Goal: Task Accomplishment & Management: Manage account settings

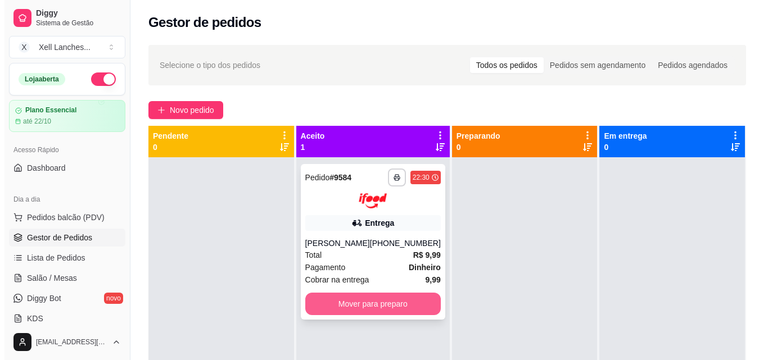
scroll to position [56, 0]
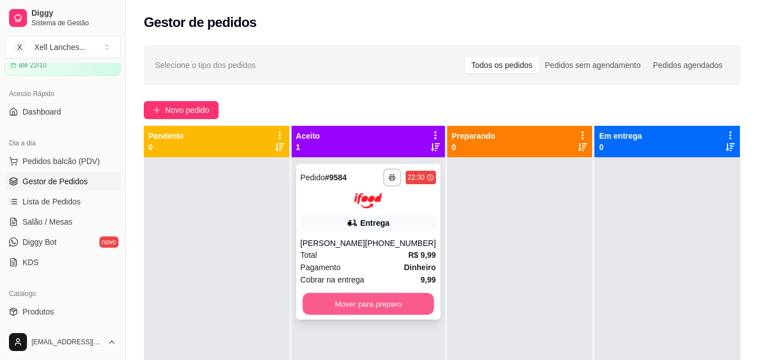
click at [354, 313] on button "Mover para preparo" at bounding box center [367, 304] width 131 height 22
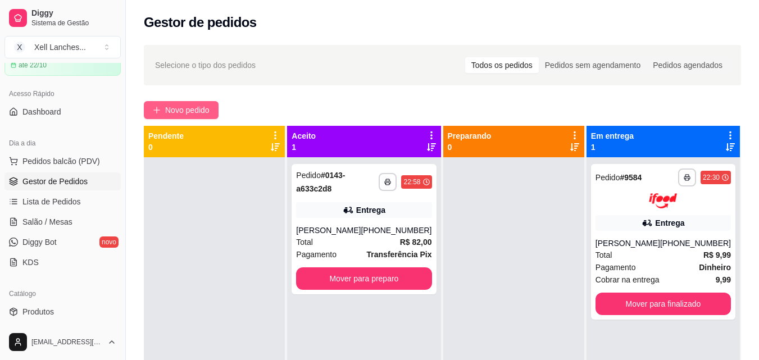
click at [199, 113] on span "Novo pedido" at bounding box center [187, 110] width 44 height 12
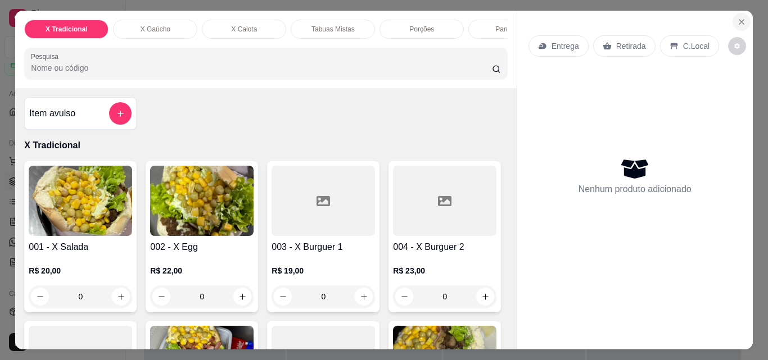
click at [732, 21] on button "Close" at bounding box center [741, 22] width 18 height 18
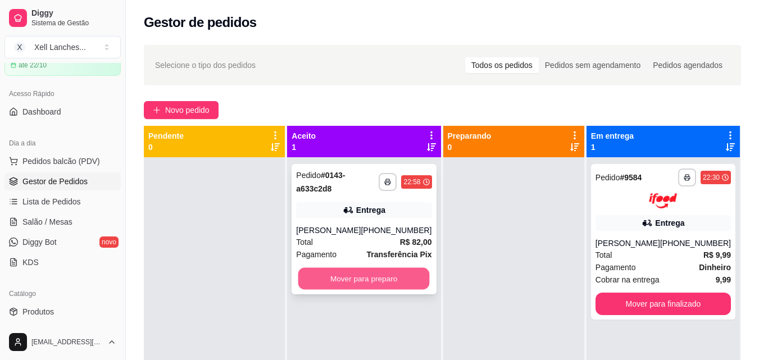
click at [352, 290] on button "Mover para preparo" at bounding box center [363, 279] width 131 height 22
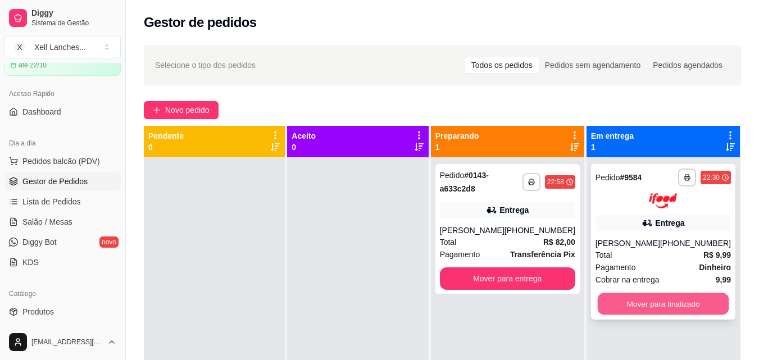
click at [641, 315] on button "Mover para finalizado" at bounding box center [662, 304] width 131 height 22
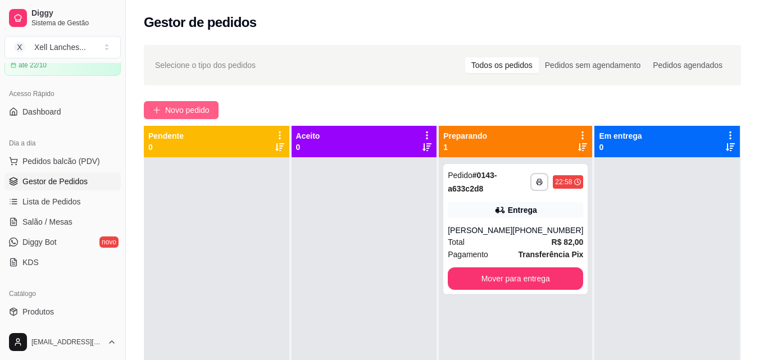
click at [198, 109] on span "Novo pedido" at bounding box center [187, 110] width 44 height 12
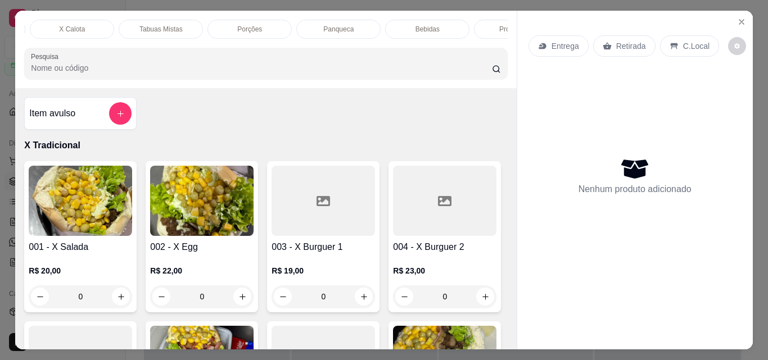
scroll to position [0, 180]
click at [432, 30] on div "Bebidas" at bounding box center [419, 29] width 84 height 19
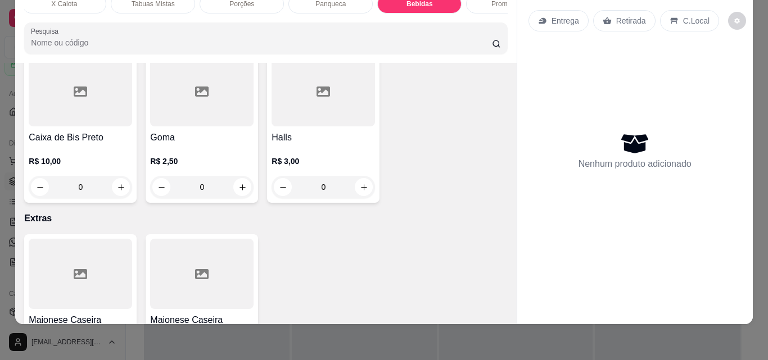
scroll to position [4352, 0]
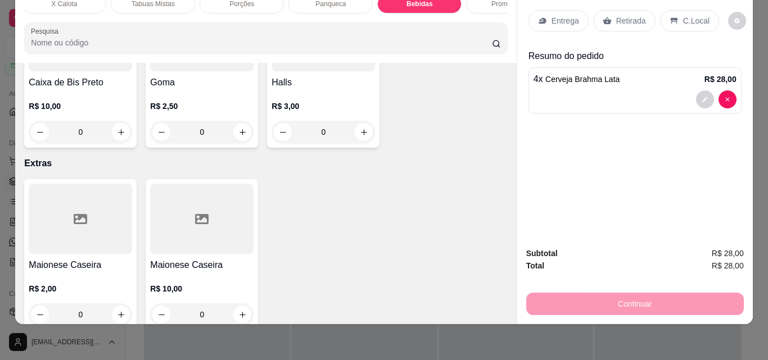
scroll to position [4353, 0]
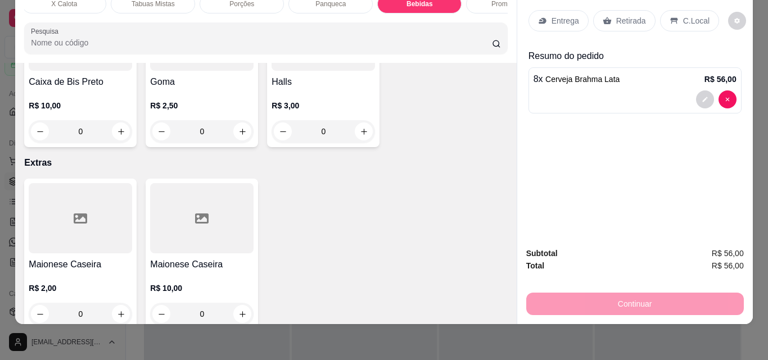
type input "12"
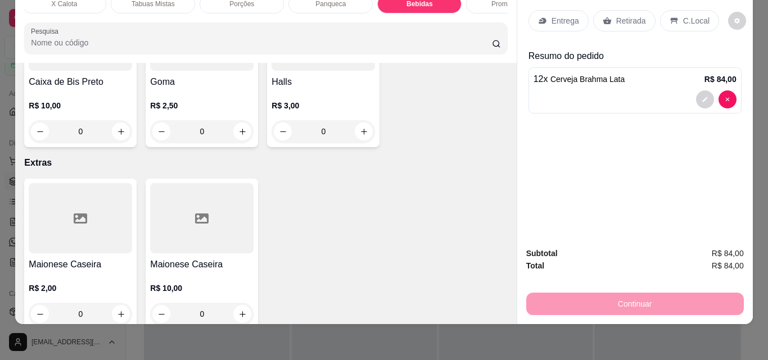
click at [565, 19] on div "Entrega" at bounding box center [558, 20] width 60 height 21
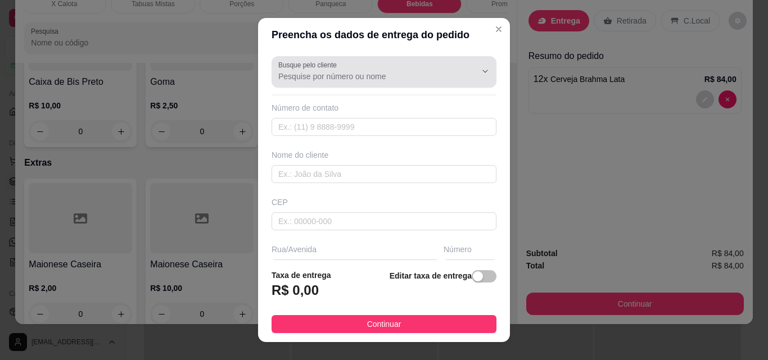
click at [339, 73] on input "Busque pelo cliente" at bounding box center [368, 76] width 180 height 11
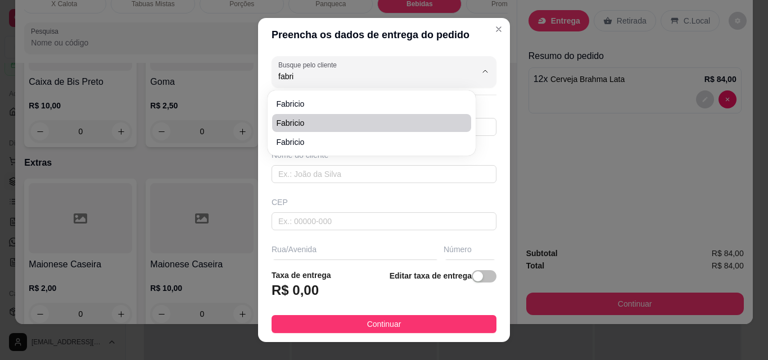
click at [303, 121] on span "Fabricio" at bounding box center [365, 122] width 179 height 11
type input "Fabricio"
type input "000000"
type input "Fabricio"
type input "0"
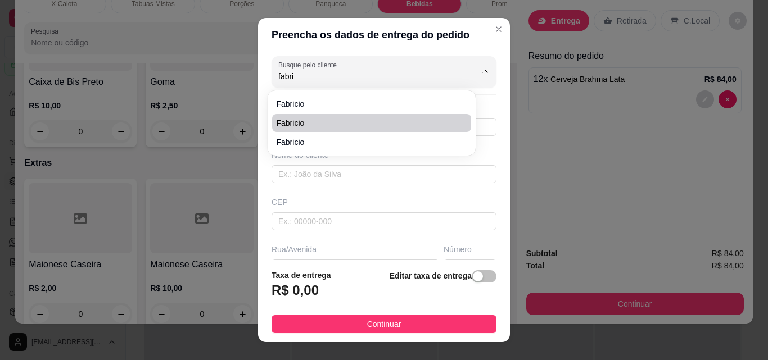
type input "."
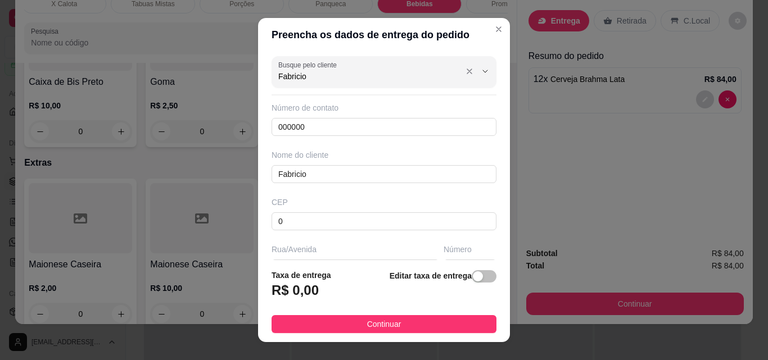
click at [328, 83] on div "Fabricio" at bounding box center [383, 72] width 211 height 22
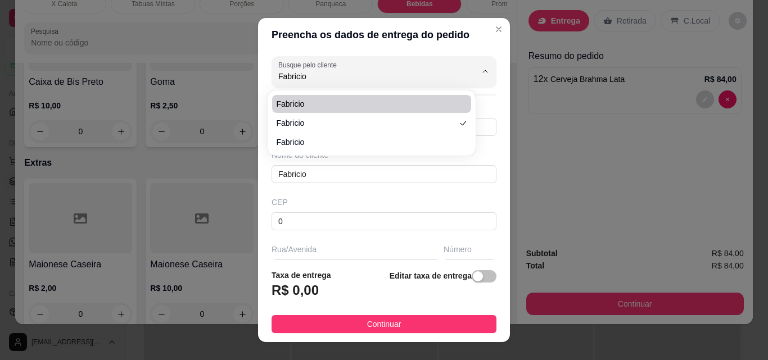
click at [312, 103] on span "fabricio" at bounding box center [365, 103] width 179 height 11
type input "fabricio"
type input "5492196557"
type input "fabricio"
type input "88820000"
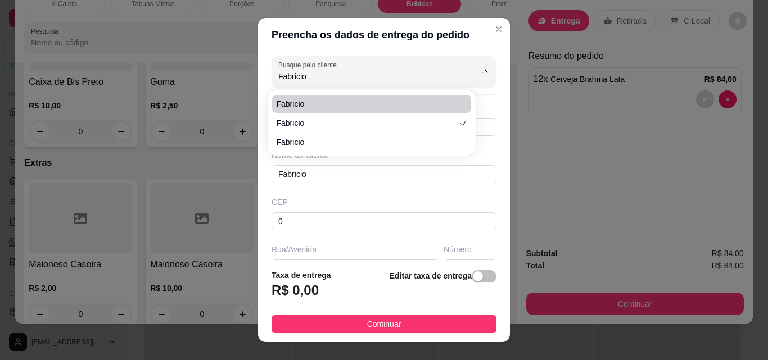
type input "[DEMOGRAPHIC_DATA] [PERSON_NAME]"
type input "aurora"
type input "Içara"
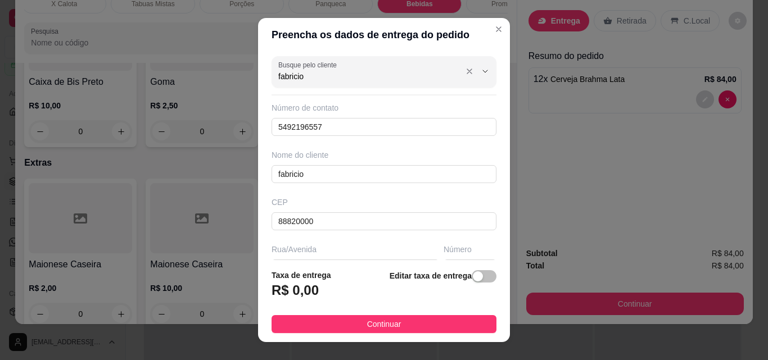
click at [312, 79] on input "fabricio" at bounding box center [368, 76] width 180 height 11
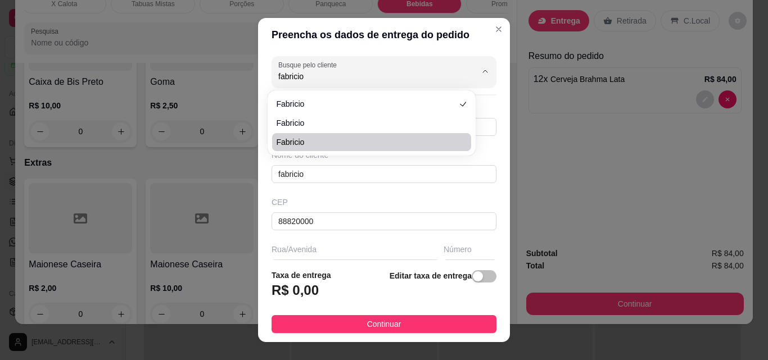
click at [313, 141] on span "Fabricio" at bounding box center [365, 142] width 179 height 11
type input "Fabricio"
type input "5496874434"
type input "Fabricio"
type input "0"
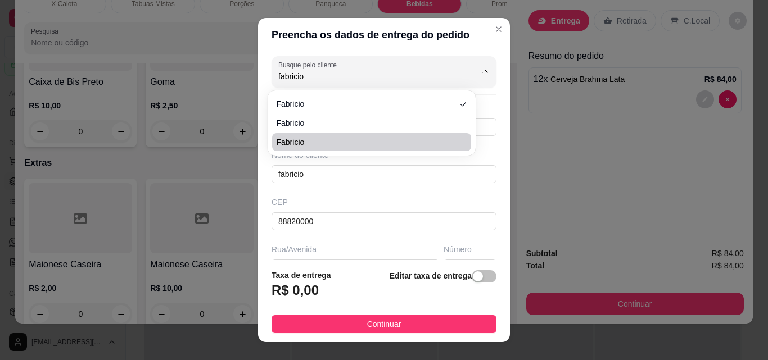
type input "."
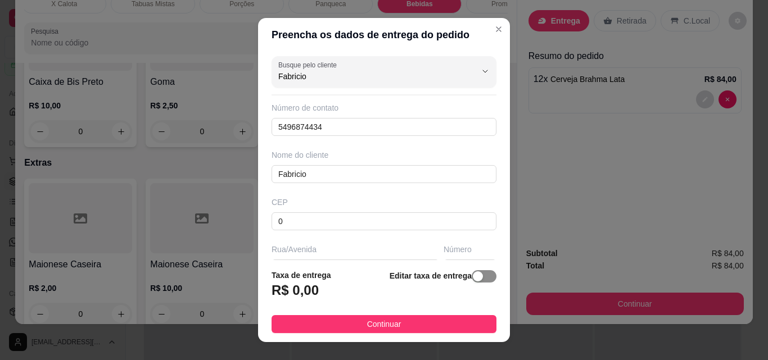
click at [479, 274] on span "button" at bounding box center [483, 276] width 25 height 12
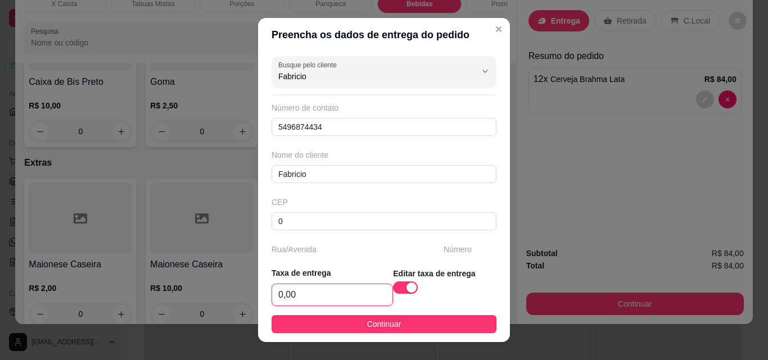
click at [344, 293] on input "0,00" at bounding box center [332, 294] width 120 height 21
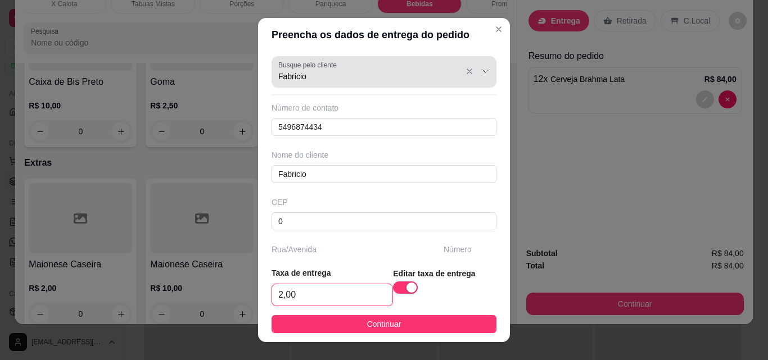
type input "2,00"
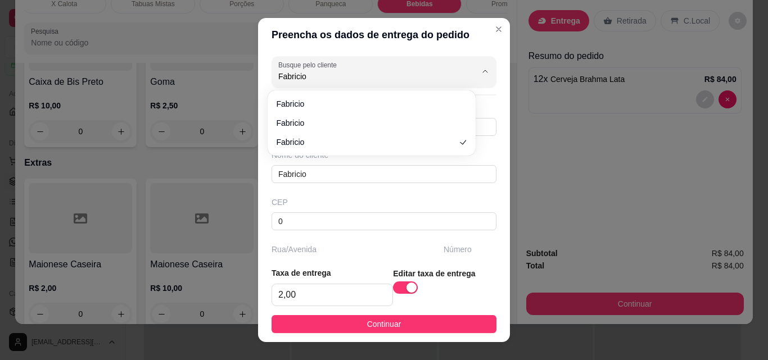
drag, startPoint x: 345, startPoint y: 79, endPoint x: 205, endPoint y: 84, distance: 140.0
click at [205, 84] on div "Preencha os dados de entrega do pedido Busque pelo cliente Fabricio Número de c…" at bounding box center [384, 180] width 768 height 360
type input "e"
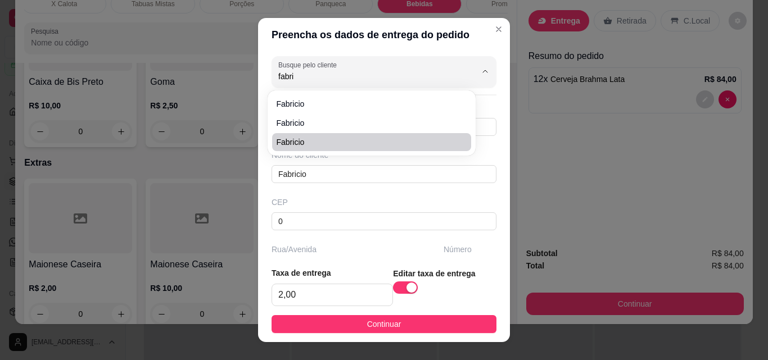
click at [288, 142] on span "Fabricio" at bounding box center [365, 142] width 179 height 11
type input "Fabricio"
click at [476, 69] on button "Show suggestions" at bounding box center [485, 71] width 18 height 18
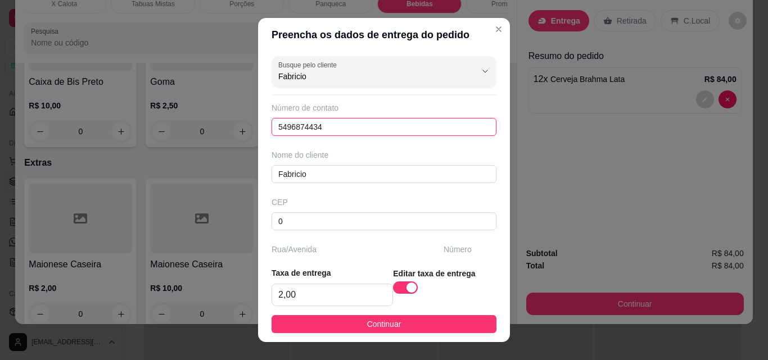
drag, startPoint x: 361, startPoint y: 126, endPoint x: 248, endPoint y: 129, distance: 113.5
click at [248, 129] on div "Preencha os dados de entrega do pedido Busque pelo cliente Fabricio Número de c…" at bounding box center [384, 180] width 768 height 360
paste input "[PHONE_NUMBER]"
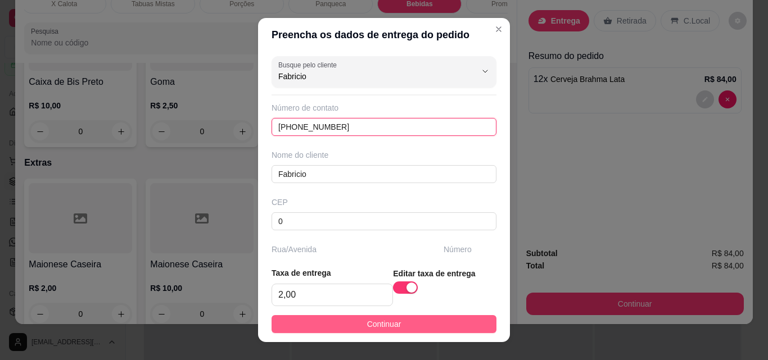
type input "[PHONE_NUMBER]"
click at [348, 323] on button "Continuar" at bounding box center [383, 324] width 225 height 18
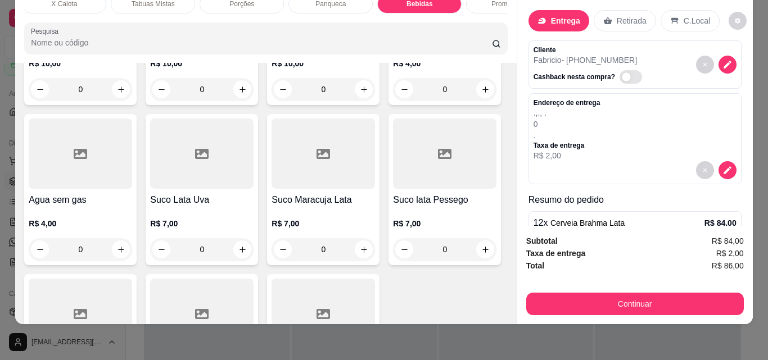
scroll to position [3679, 0]
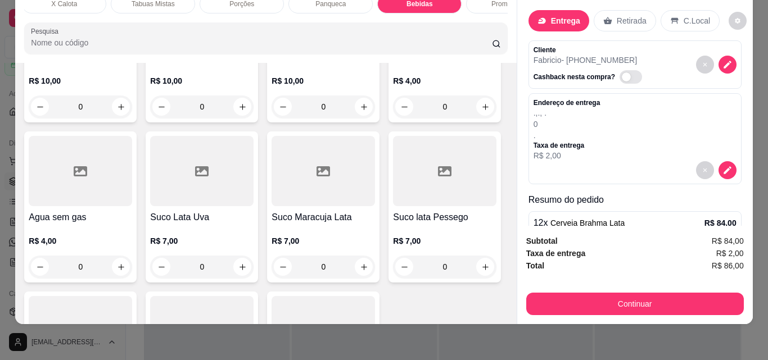
type input "1"
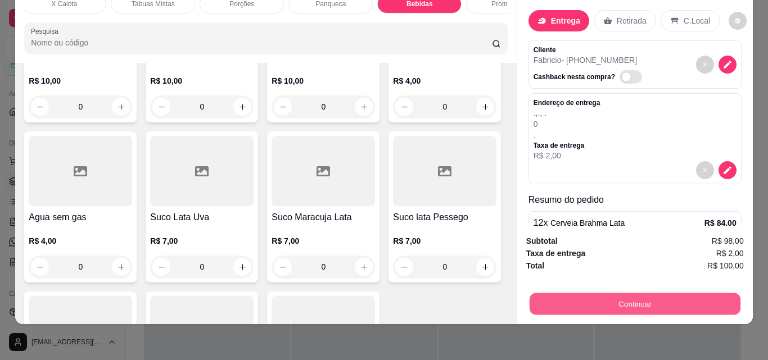
click at [632, 293] on button "Continuar" at bounding box center [634, 304] width 211 height 22
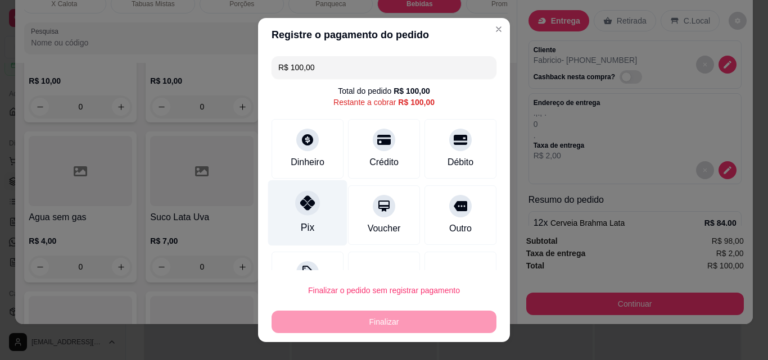
scroll to position [46, 0]
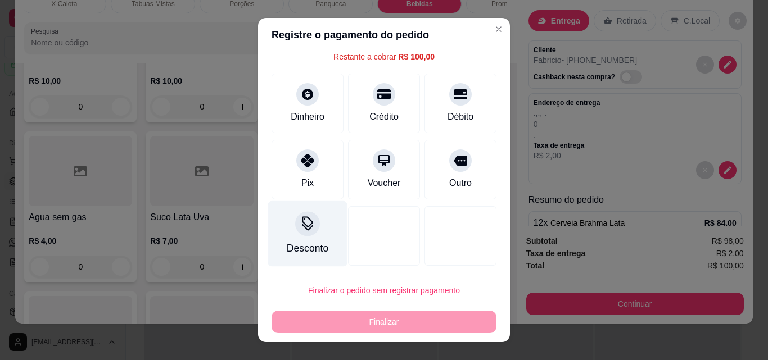
click at [302, 226] on icon at bounding box center [307, 221] width 11 height 11
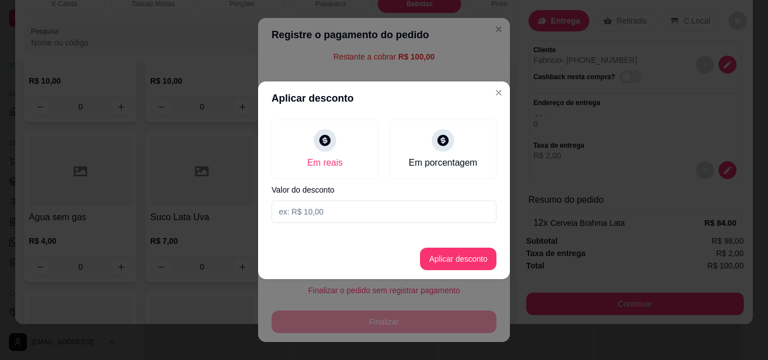
drag, startPoint x: 338, startPoint y: 216, endPoint x: 257, endPoint y: 205, distance: 82.3
click at [257, 205] on div "Aplicar desconto Em reais Em porcentagem Valor do desconto Aplicar desconto" at bounding box center [384, 180] width 768 height 360
type input "12,00"
click at [446, 262] on button "Aplicar desconto" at bounding box center [458, 259] width 76 height 22
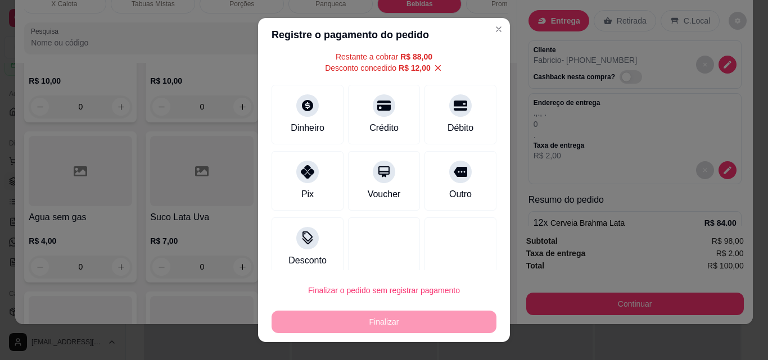
click at [388, 326] on div "Finalizar" at bounding box center [383, 322] width 225 height 22
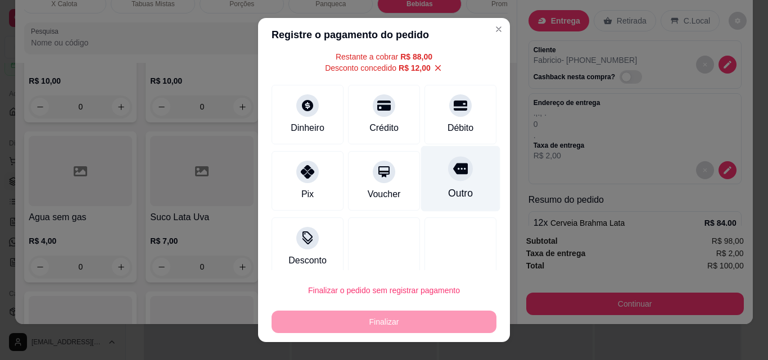
click at [441, 181] on div "Outro" at bounding box center [460, 179] width 79 height 66
type input "R$ 0,00"
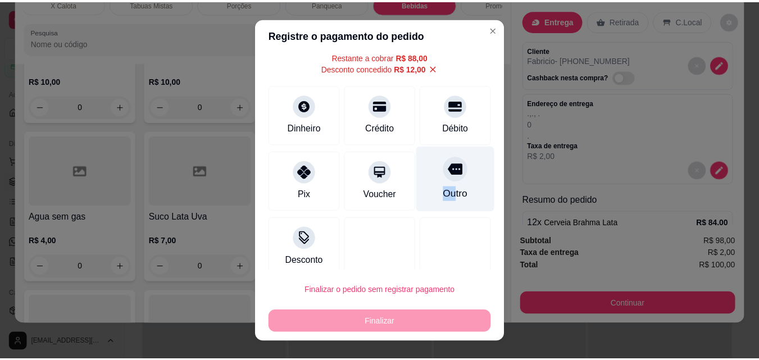
scroll to position [34, 0]
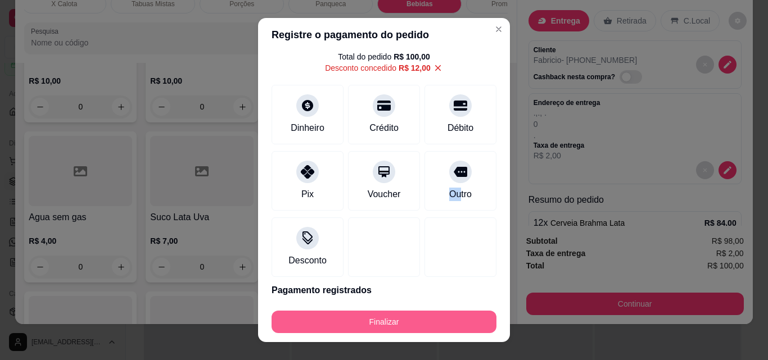
click at [378, 324] on button "Finalizar" at bounding box center [383, 322] width 225 height 22
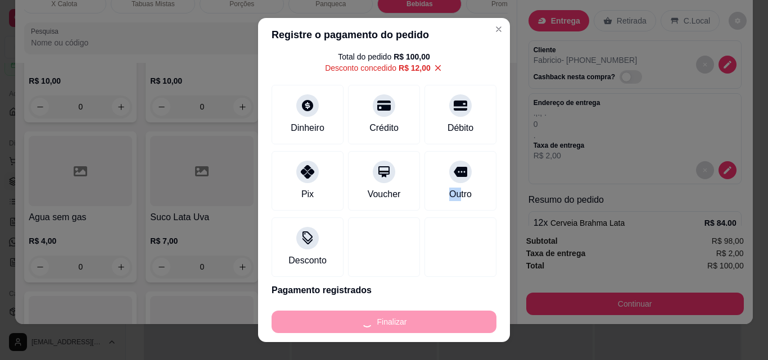
type input "0"
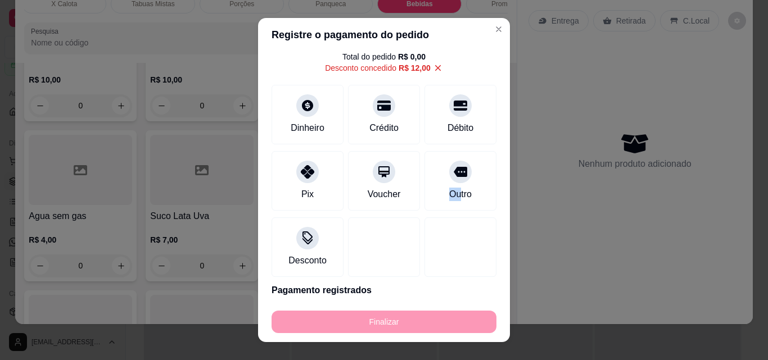
type input "-R$ 100,00"
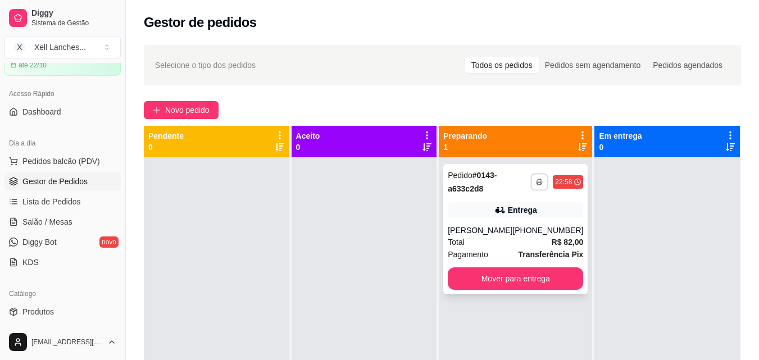
click at [537, 183] on icon "button" at bounding box center [540, 182] width 7 height 7
click at [510, 222] on button "COZINHA" at bounding box center [501, 221] width 81 height 18
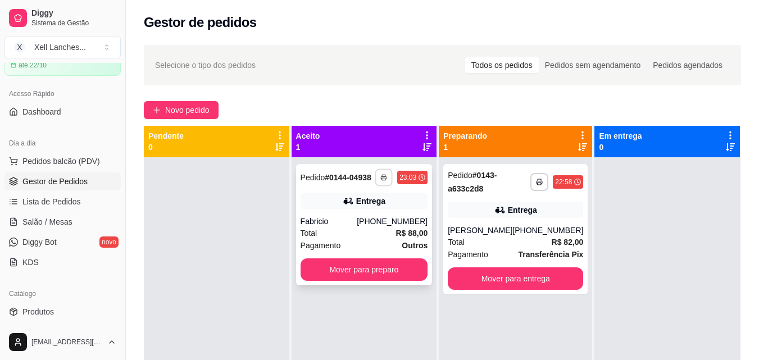
click at [384, 178] on icon "button" at bounding box center [383, 177] width 7 height 7
click at [365, 217] on button "COZINHA" at bounding box center [354, 217] width 81 height 18
click at [394, 266] on button "Mover para preparo" at bounding box center [365, 269] width 128 height 22
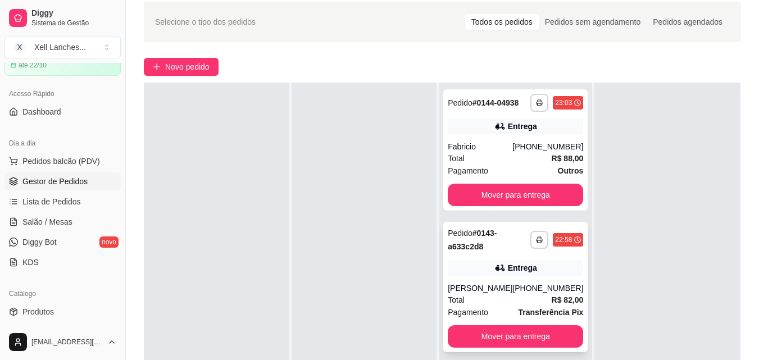
scroll to position [3, 0]
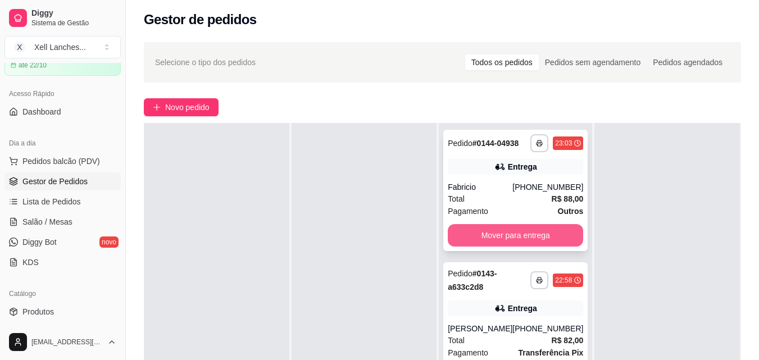
click at [537, 238] on button "Mover para entrega" at bounding box center [515, 235] width 135 height 22
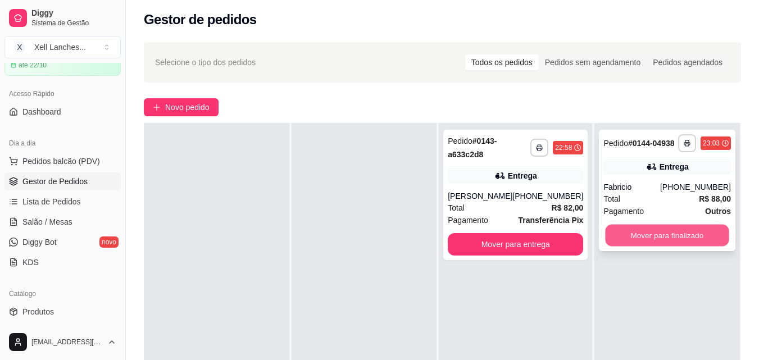
click at [666, 239] on button "Mover para finalizado" at bounding box center [668, 236] width 124 height 22
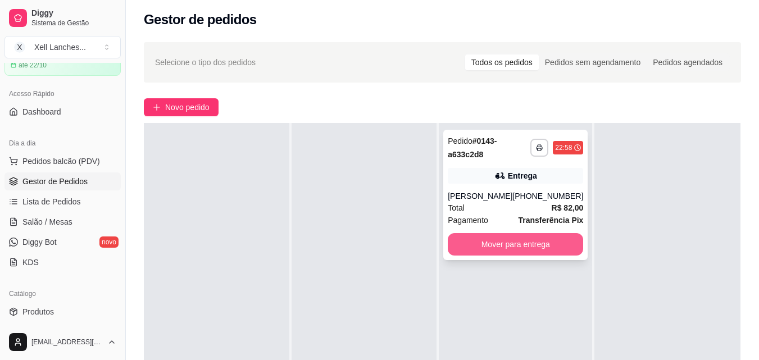
scroll to position [0, 0]
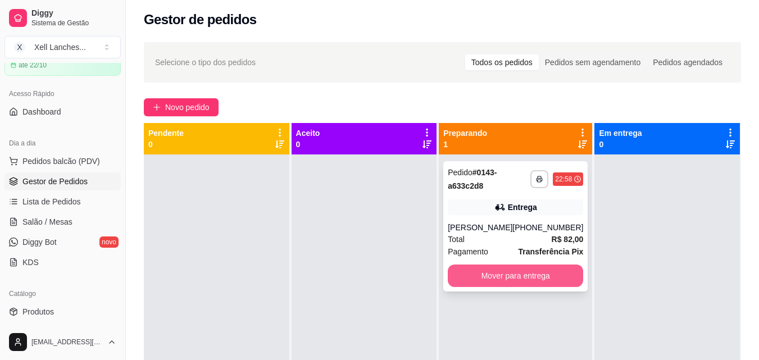
click at [512, 287] on button "Mover para entrega" at bounding box center [515, 276] width 135 height 22
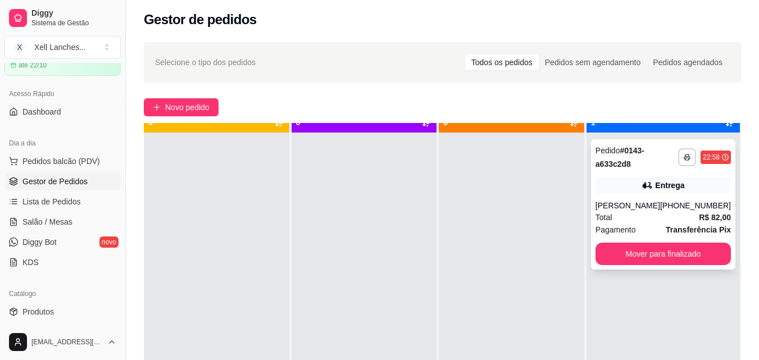
scroll to position [31, 0]
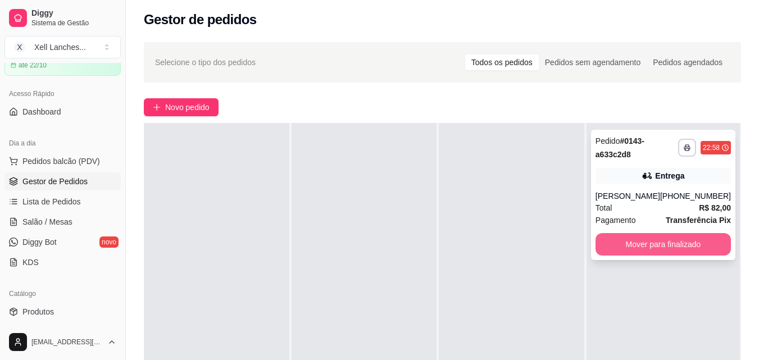
click at [673, 256] on button "Mover para finalizado" at bounding box center [663, 244] width 135 height 22
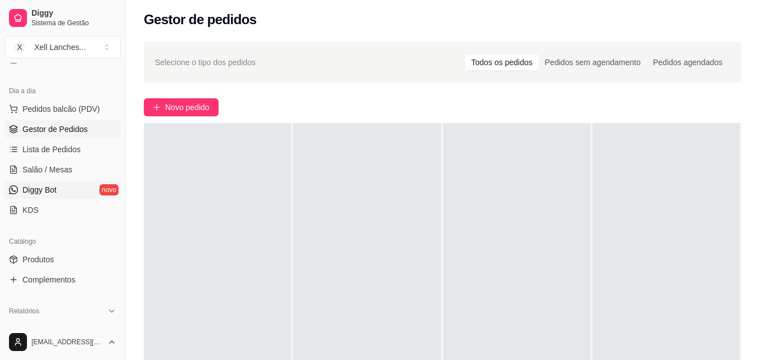
scroll to position [225, 0]
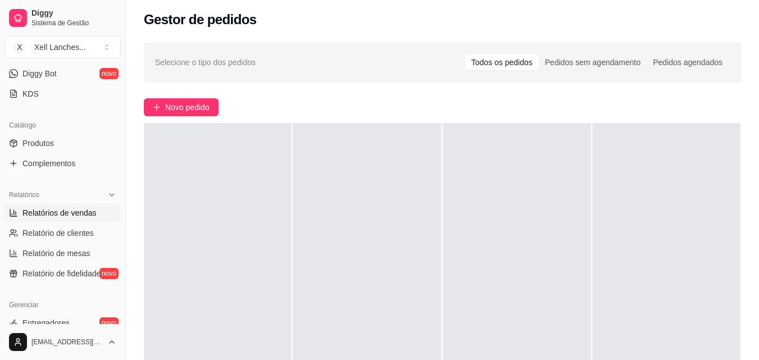
click at [52, 214] on span "Relatórios de vendas" at bounding box center [59, 212] width 74 height 11
select select "ALL"
select select "0"
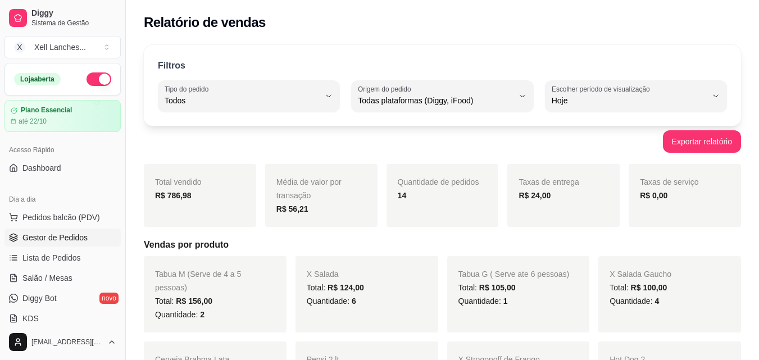
click at [58, 240] on span "Gestor de Pedidos" at bounding box center [54, 237] width 65 height 11
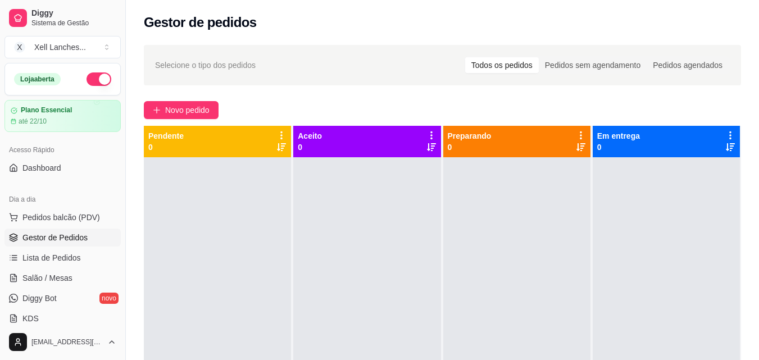
click at [89, 84] on button "button" at bounding box center [99, 78] width 25 height 13
